Goal: Task Accomplishment & Management: Use online tool/utility

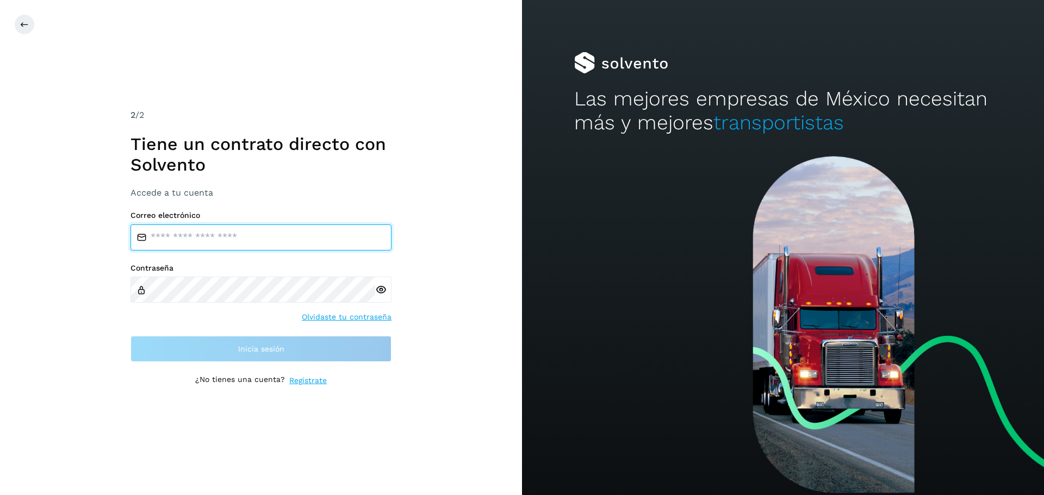
click at [187, 243] on input "email" at bounding box center [260, 238] width 261 height 26
type input "**********"
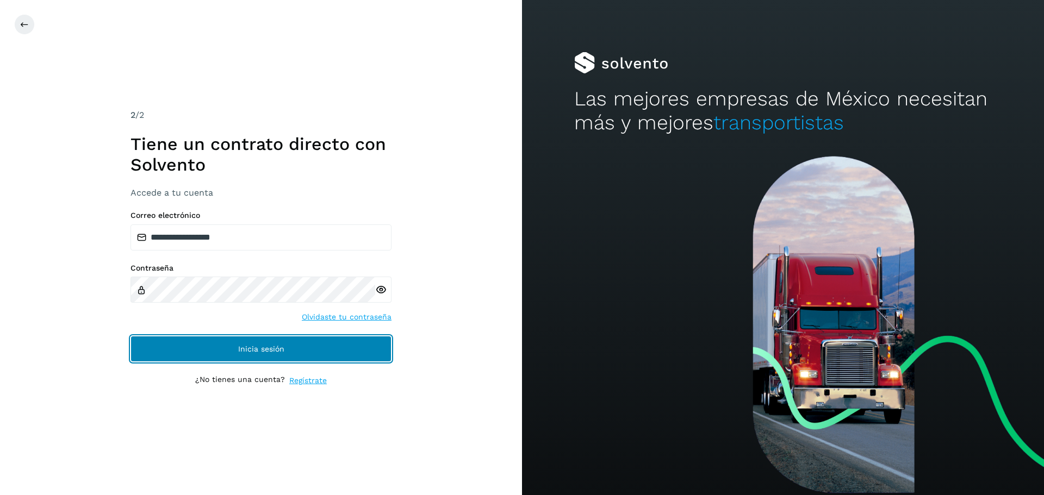
click at [286, 344] on button "Inicia sesión" at bounding box center [260, 349] width 261 height 26
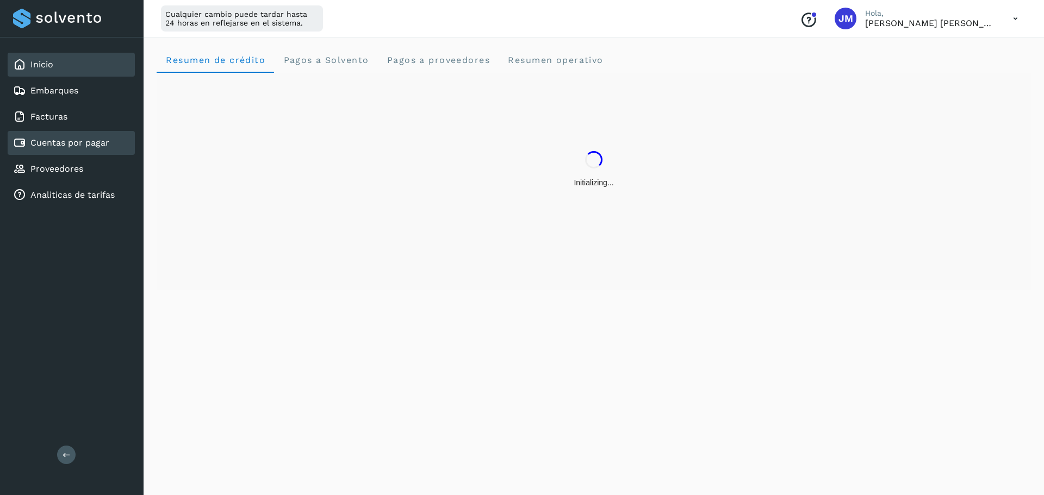
click at [84, 143] on link "Cuentas por pagar" at bounding box center [69, 143] width 79 height 10
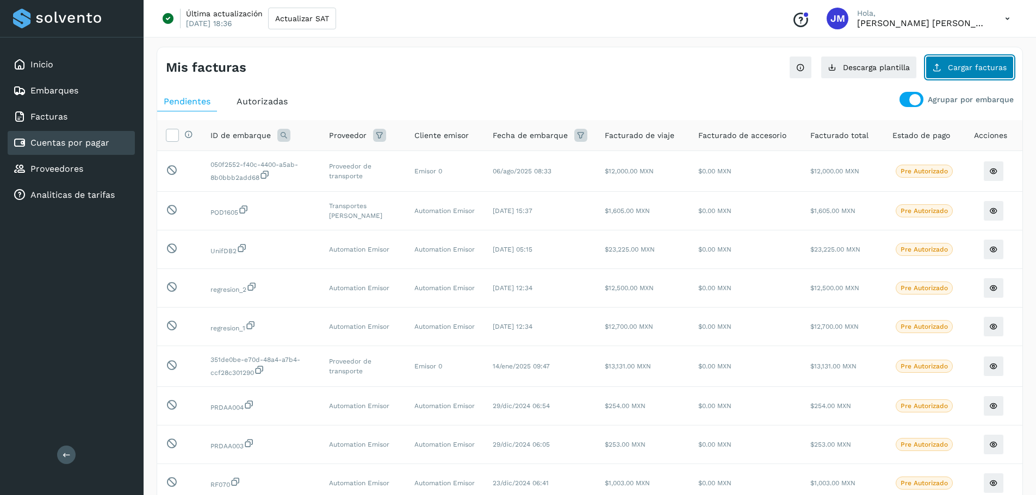
click at [979, 70] on span "Cargar facturas" at bounding box center [977, 68] width 59 height 8
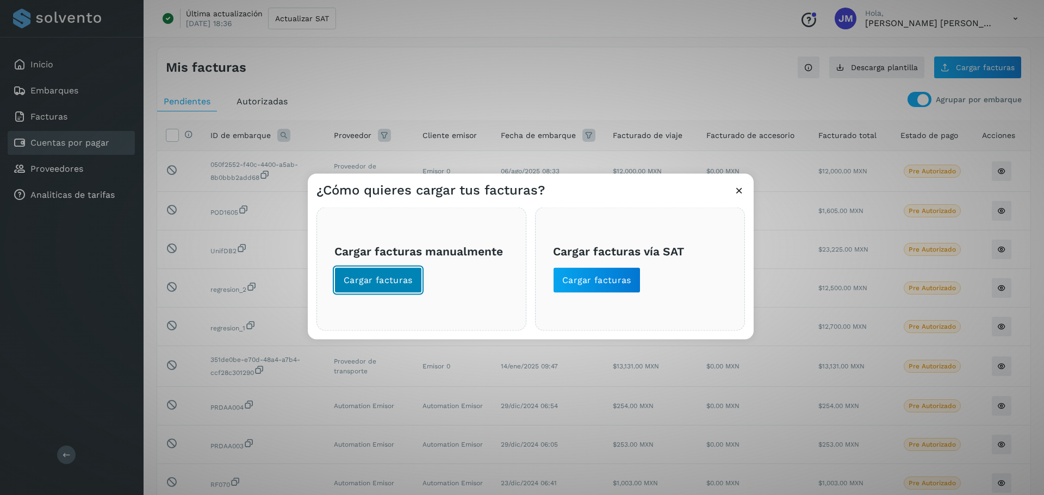
click at [366, 276] on span "Cargar facturas" at bounding box center [378, 280] width 69 height 12
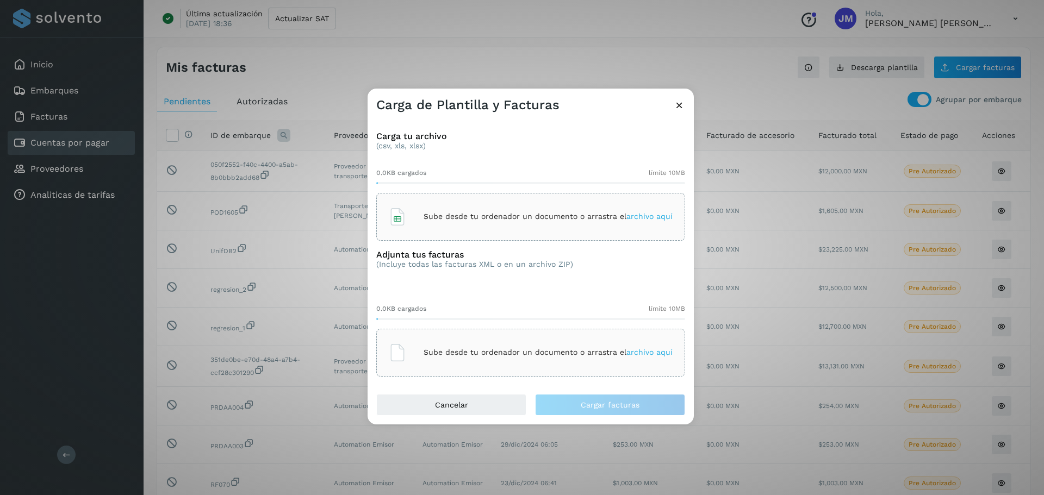
click at [487, 216] on p "Sube desde tu ordenador un documento o arrastra el archivo aquí" at bounding box center [548, 216] width 249 height 9
click at [449, 357] on p "Sube desde tu ordenador un documento o arrastra el archivo aquí" at bounding box center [548, 352] width 249 height 9
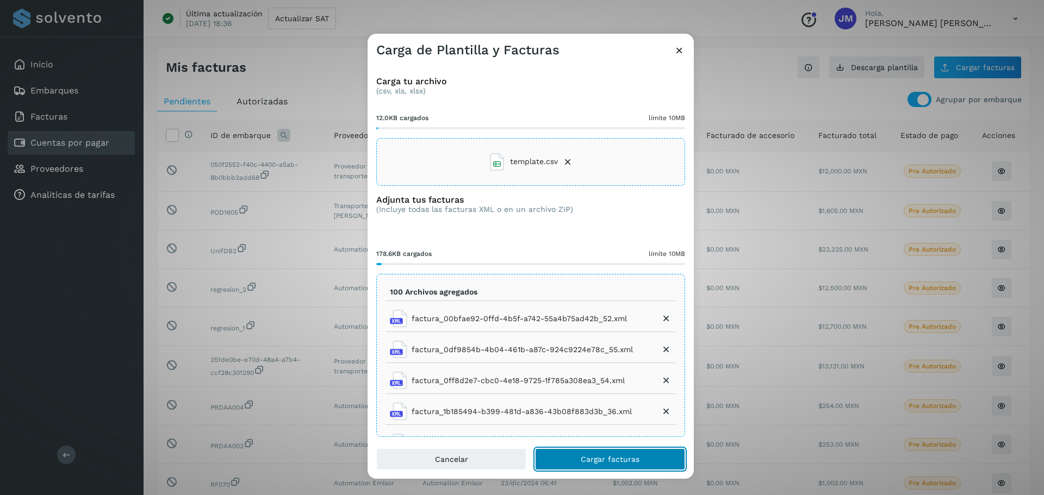
click at [617, 460] on span "Cargar facturas" at bounding box center [610, 460] width 59 height 8
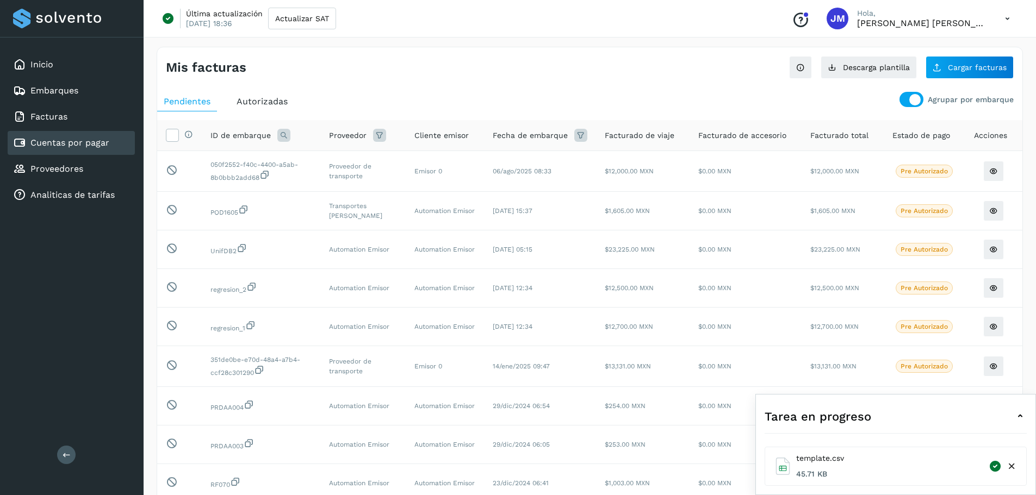
click at [1012, 464] on icon at bounding box center [1011, 466] width 11 height 11
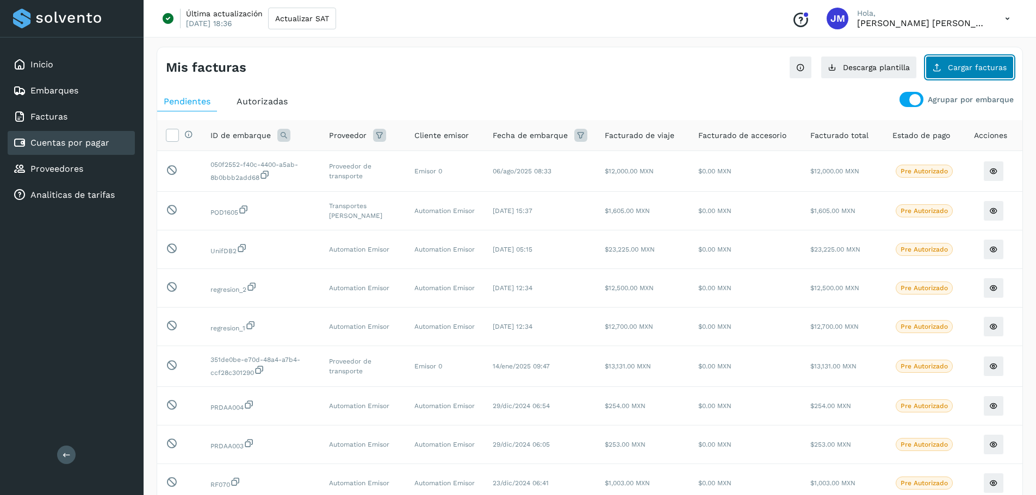
click at [977, 58] on button "Cargar facturas" at bounding box center [969, 67] width 88 height 23
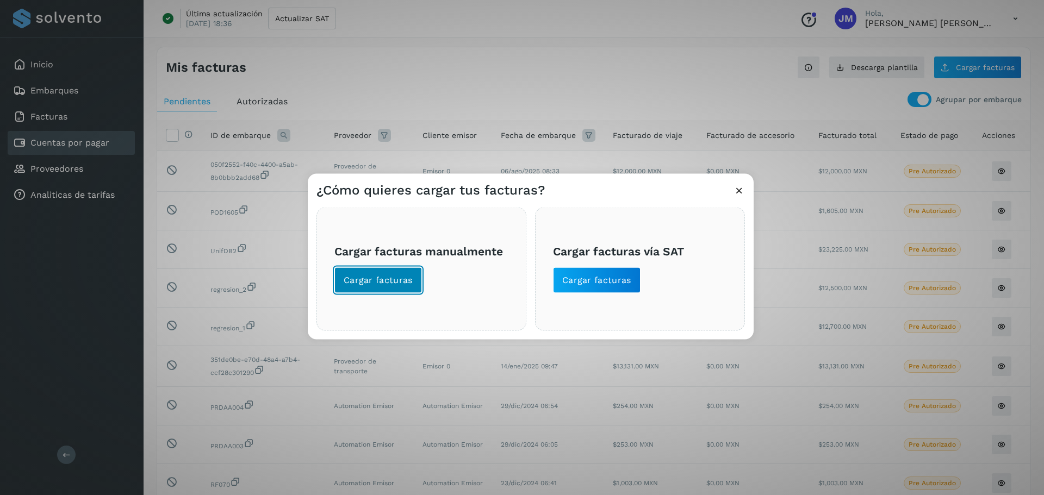
click at [375, 275] on span "Cargar facturas" at bounding box center [378, 280] width 69 height 12
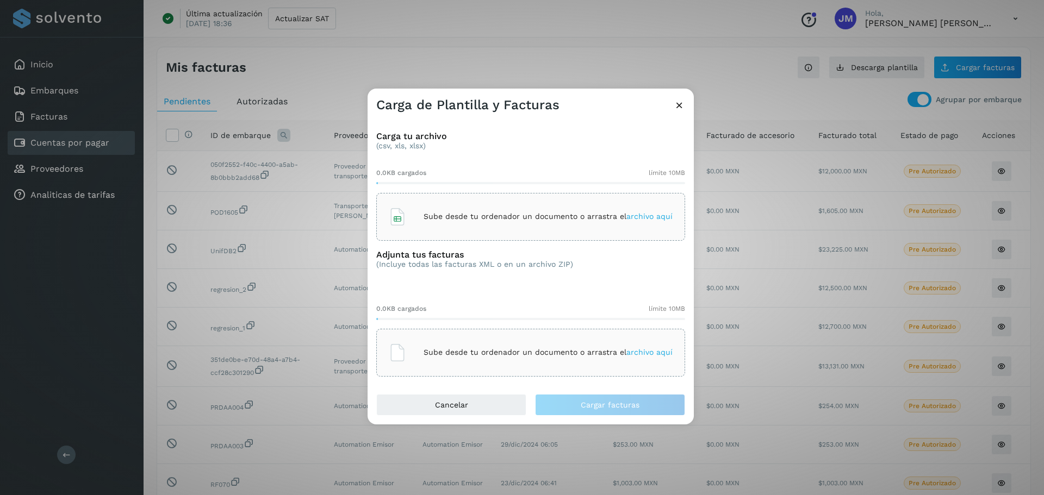
click at [432, 215] on p "Sube desde tu ordenador un documento o arrastra el archivo aquí" at bounding box center [548, 216] width 249 height 9
click at [533, 356] on p "Sube desde tu ordenador un documento o arrastra el archivo aquí" at bounding box center [548, 352] width 249 height 9
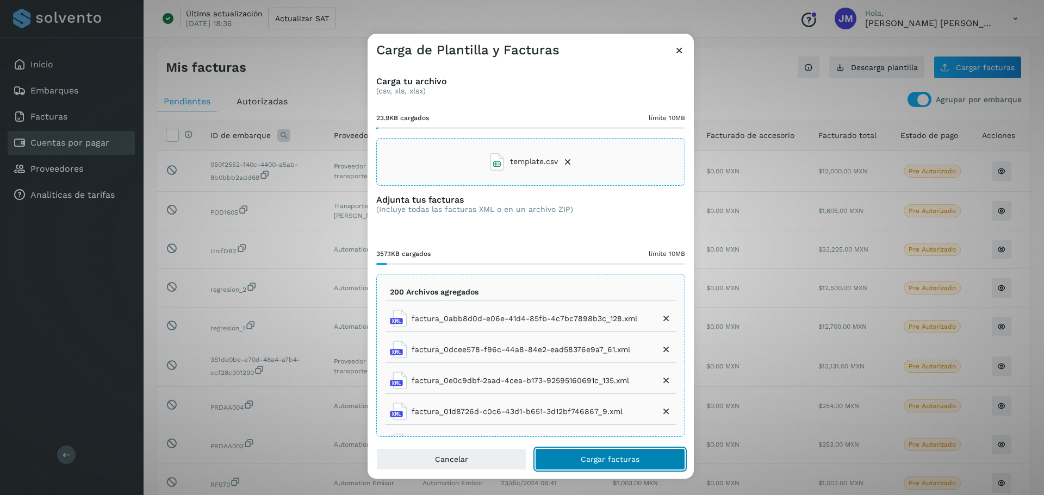
click at [626, 458] on span "Cargar facturas" at bounding box center [610, 460] width 59 height 8
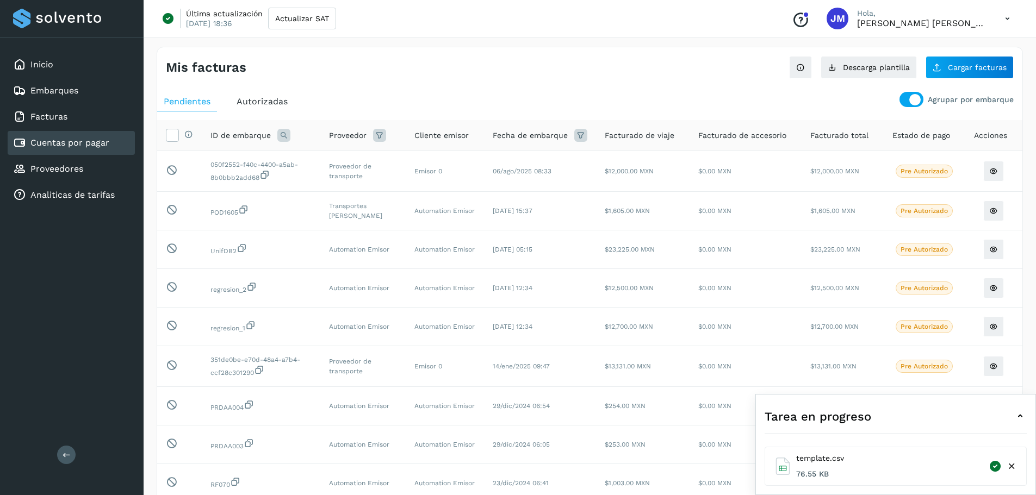
click at [1012, 465] on icon at bounding box center [1011, 466] width 11 height 11
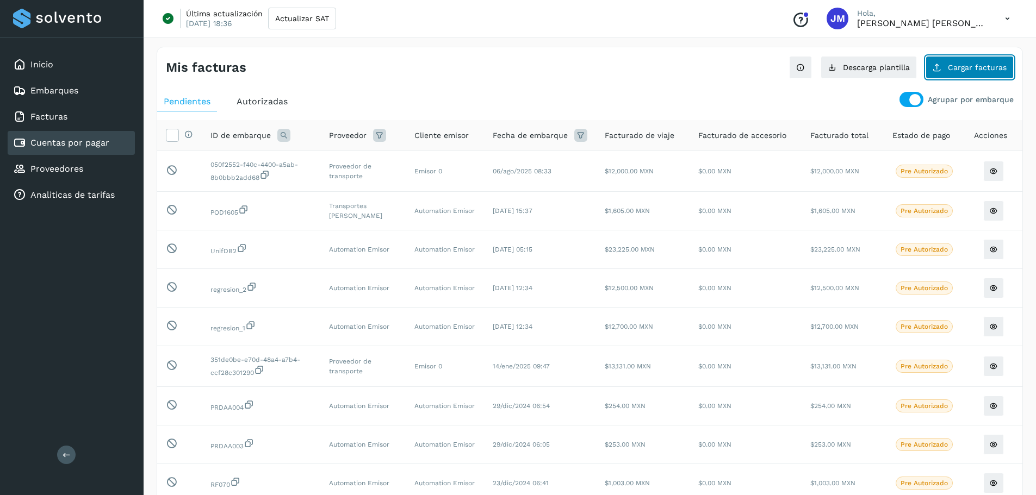
click at [972, 67] on span "Cargar facturas" at bounding box center [977, 68] width 59 height 8
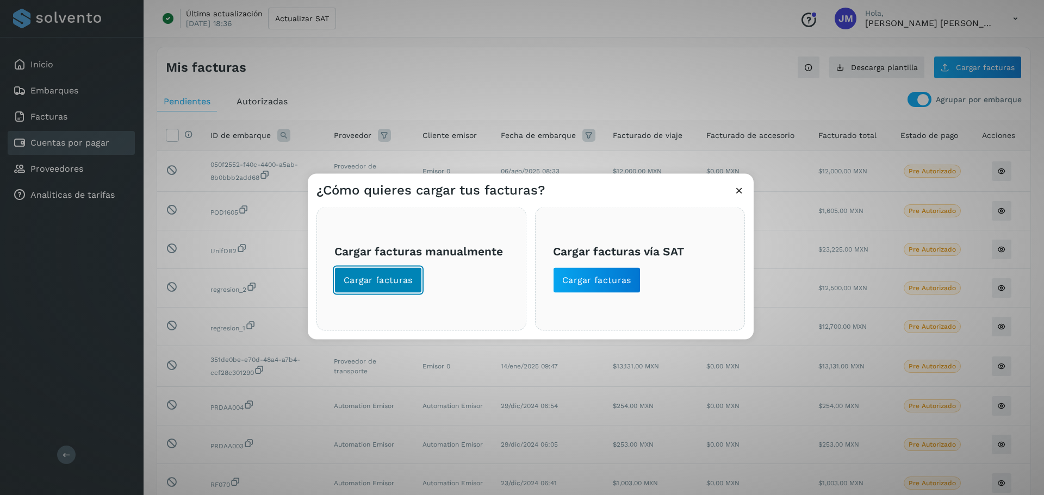
click at [411, 279] on span "Cargar facturas" at bounding box center [378, 280] width 69 height 12
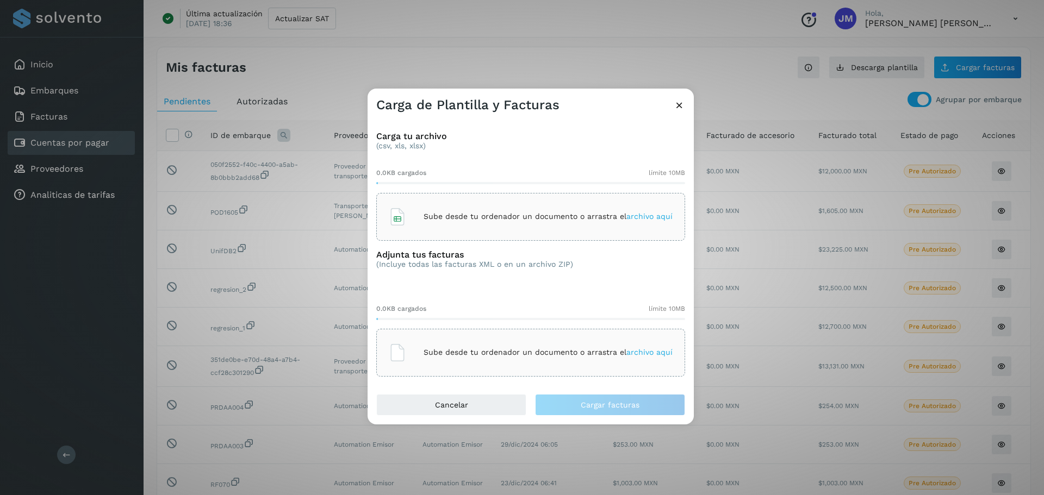
click at [508, 229] on div "Sube desde tu ordenador un documento o arrastra el archivo aquí" at bounding box center [531, 216] width 284 height 29
click at [554, 349] on p "Sube desde tu ordenador un documento o arrastra el archivo aquí" at bounding box center [548, 352] width 249 height 9
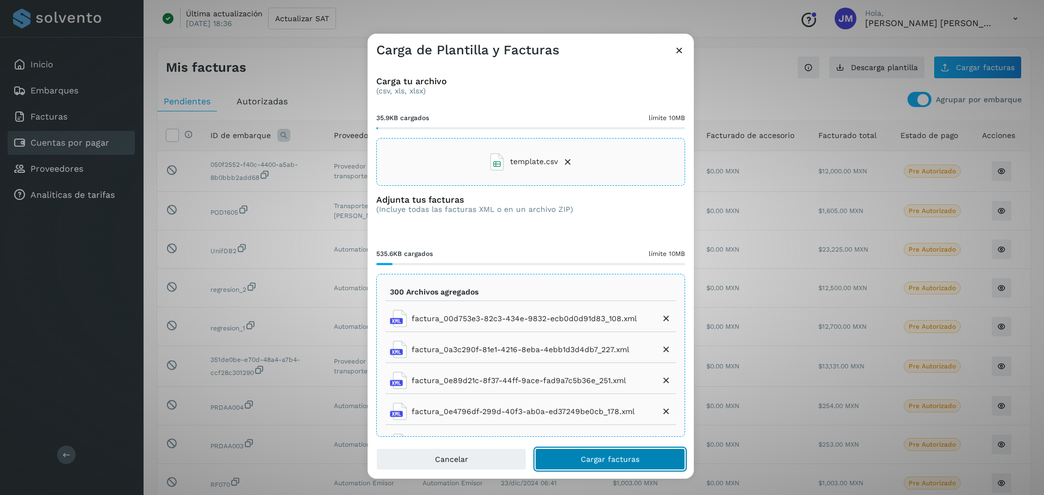
click at [616, 460] on span "Cargar facturas" at bounding box center [610, 460] width 59 height 8
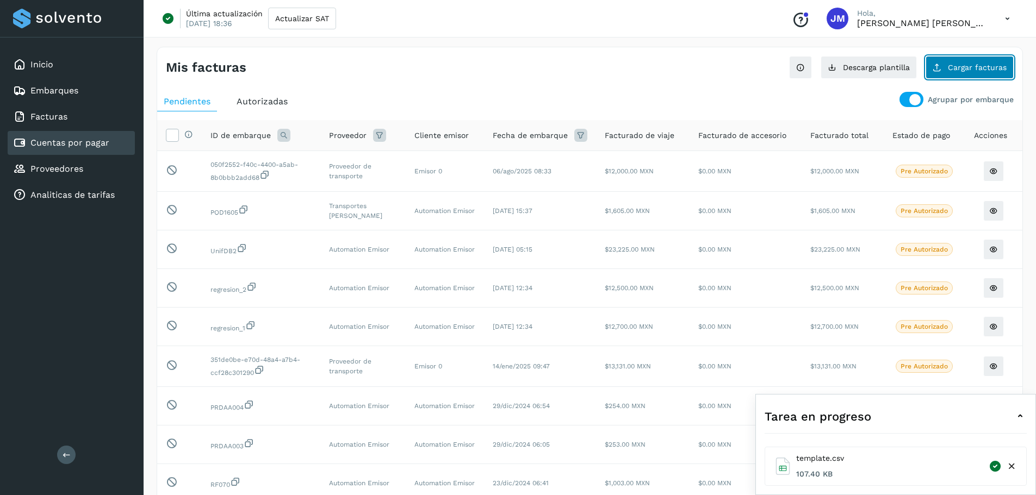
click at [970, 67] on span "Cargar facturas" at bounding box center [977, 68] width 59 height 8
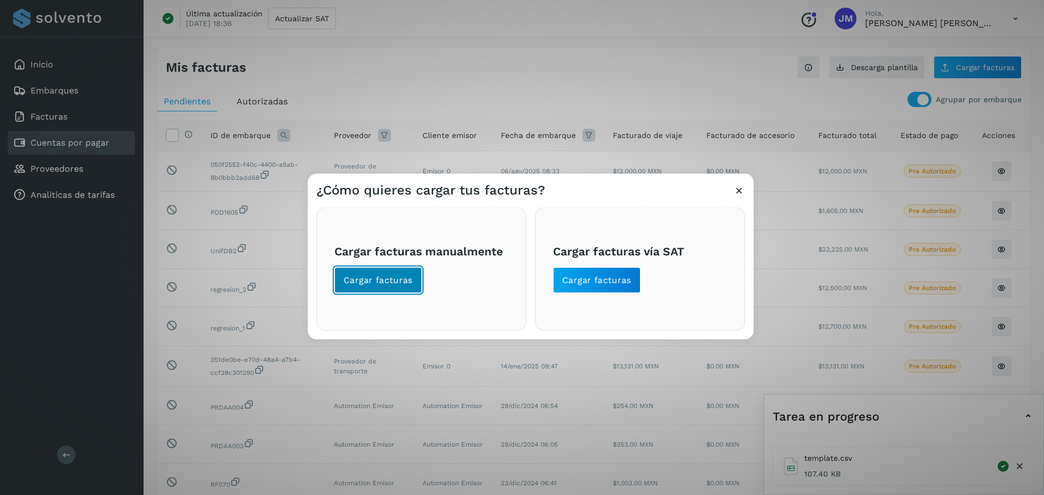
click at [389, 282] on span "Cargar facturas" at bounding box center [378, 280] width 69 height 12
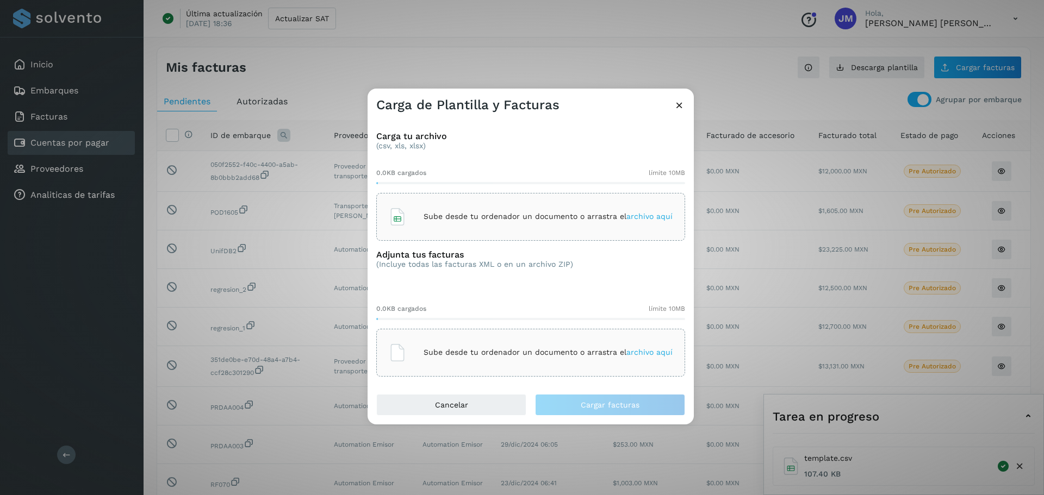
click at [502, 221] on p "Sube desde tu ordenador un documento o arrastra el archivo aquí" at bounding box center [548, 216] width 249 height 9
click at [684, 102] on icon at bounding box center [679, 105] width 11 height 11
